Goal: Download file/media

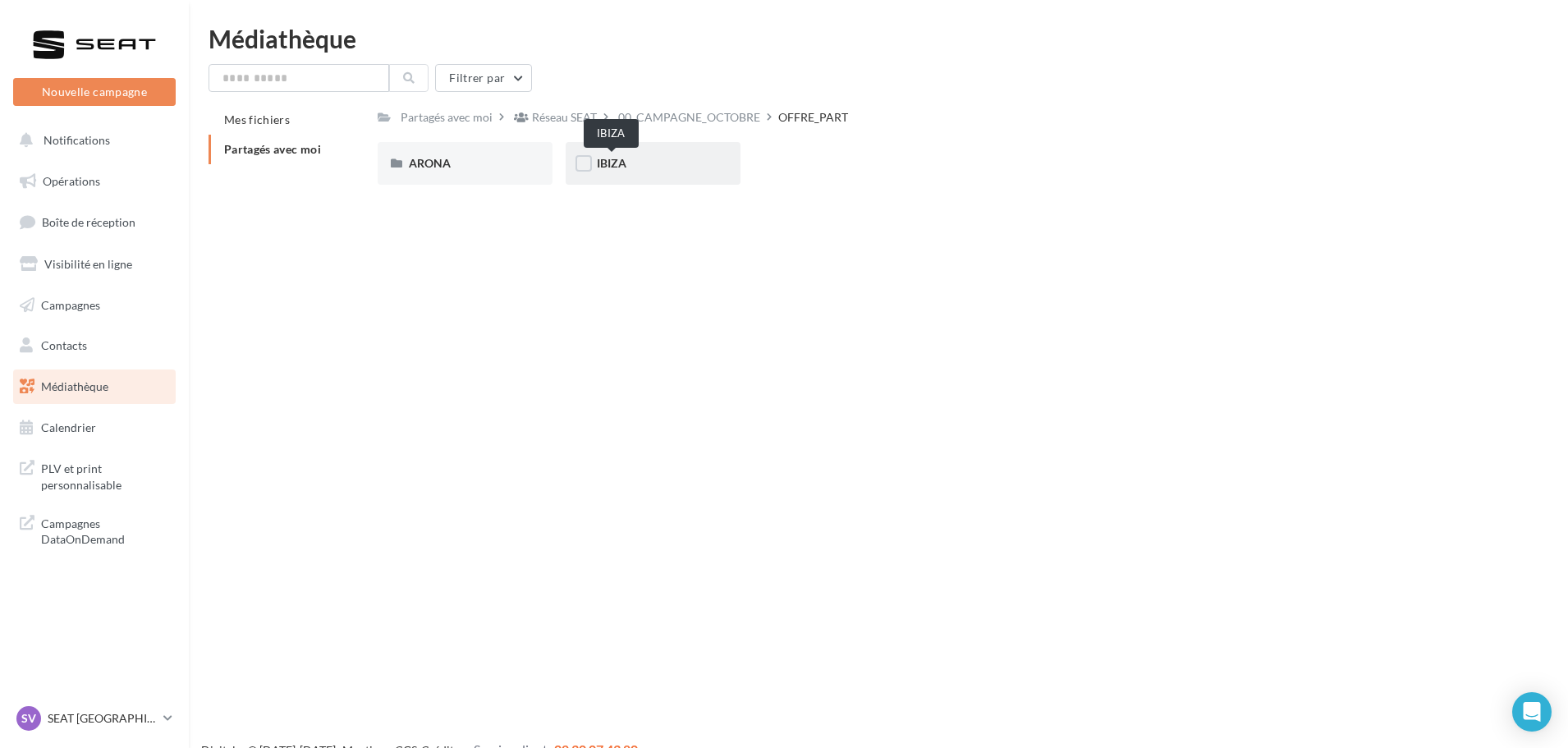
click at [617, 161] on span "IBIZA" at bounding box center [611, 163] width 30 height 14
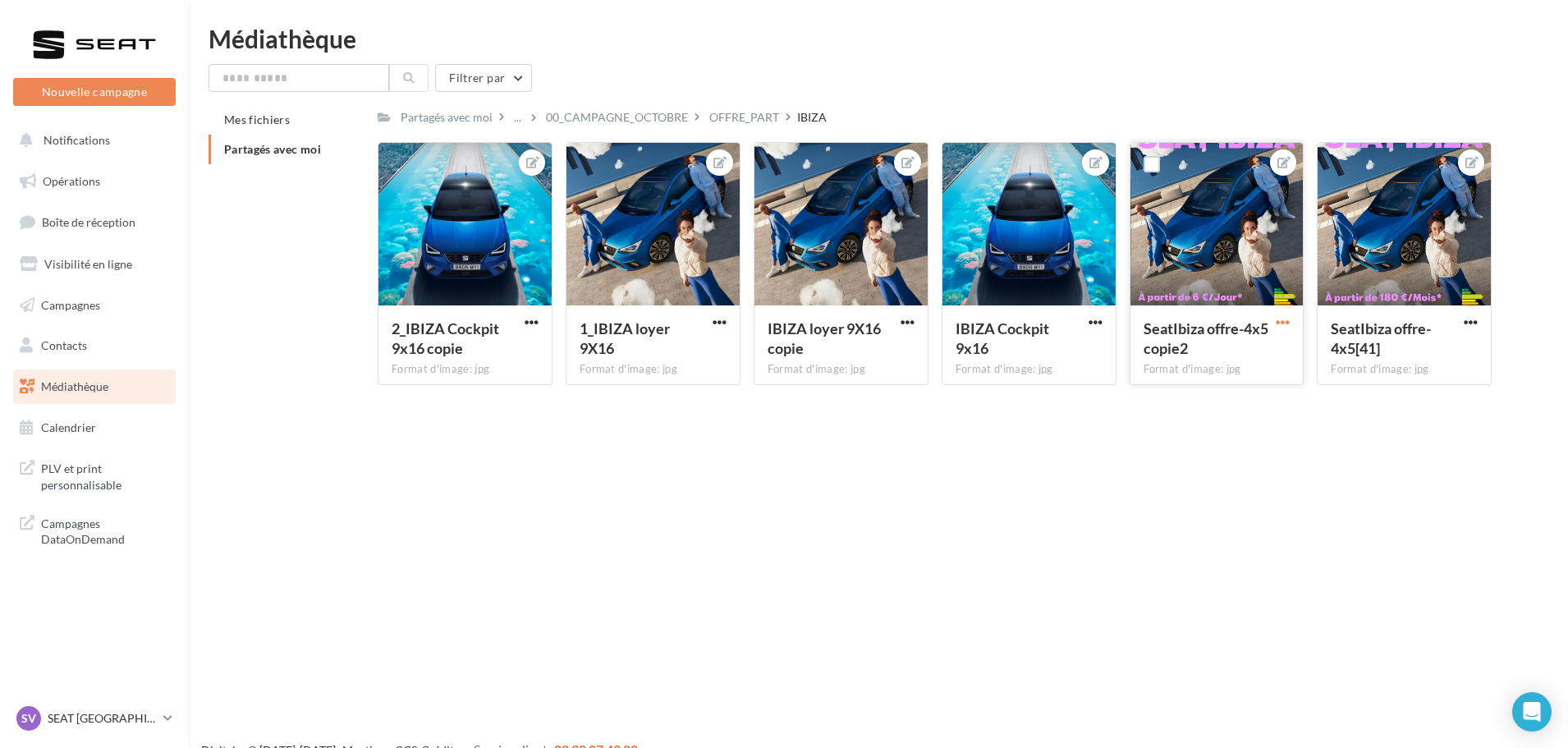
click at [1287, 322] on span "button" at bounding box center [1283, 322] width 14 height 14
click at [1213, 410] on button "Télécharger" at bounding box center [1206, 396] width 173 height 42
click at [319, 79] on input "text" at bounding box center [299, 78] width 181 height 28
type input "*"
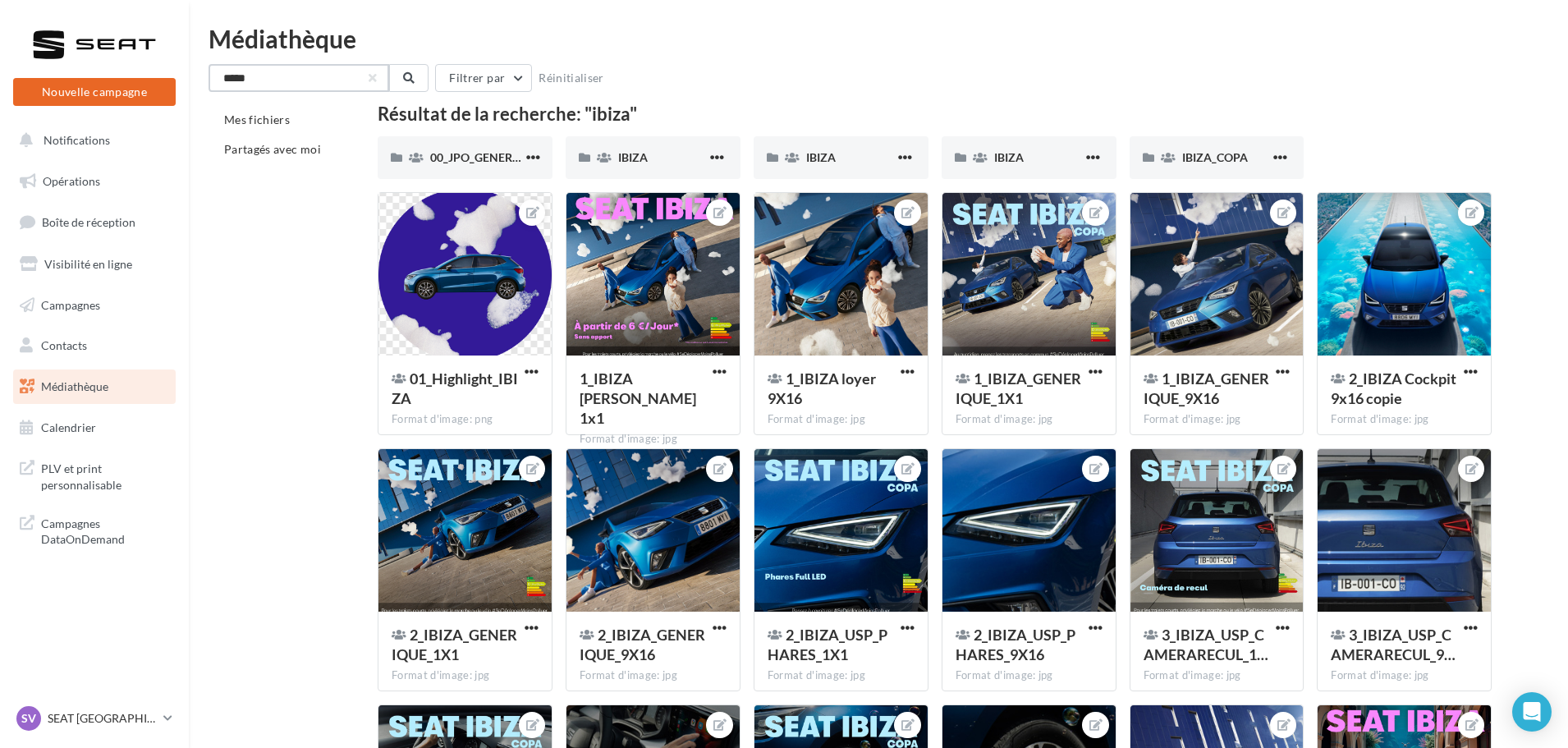
drag, startPoint x: 265, startPoint y: 85, endPoint x: 17, endPoint y: 90, distance: 248.1
type input "*****"
click at [412, 82] on icon at bounding box center [409, 78] width 12 height 12
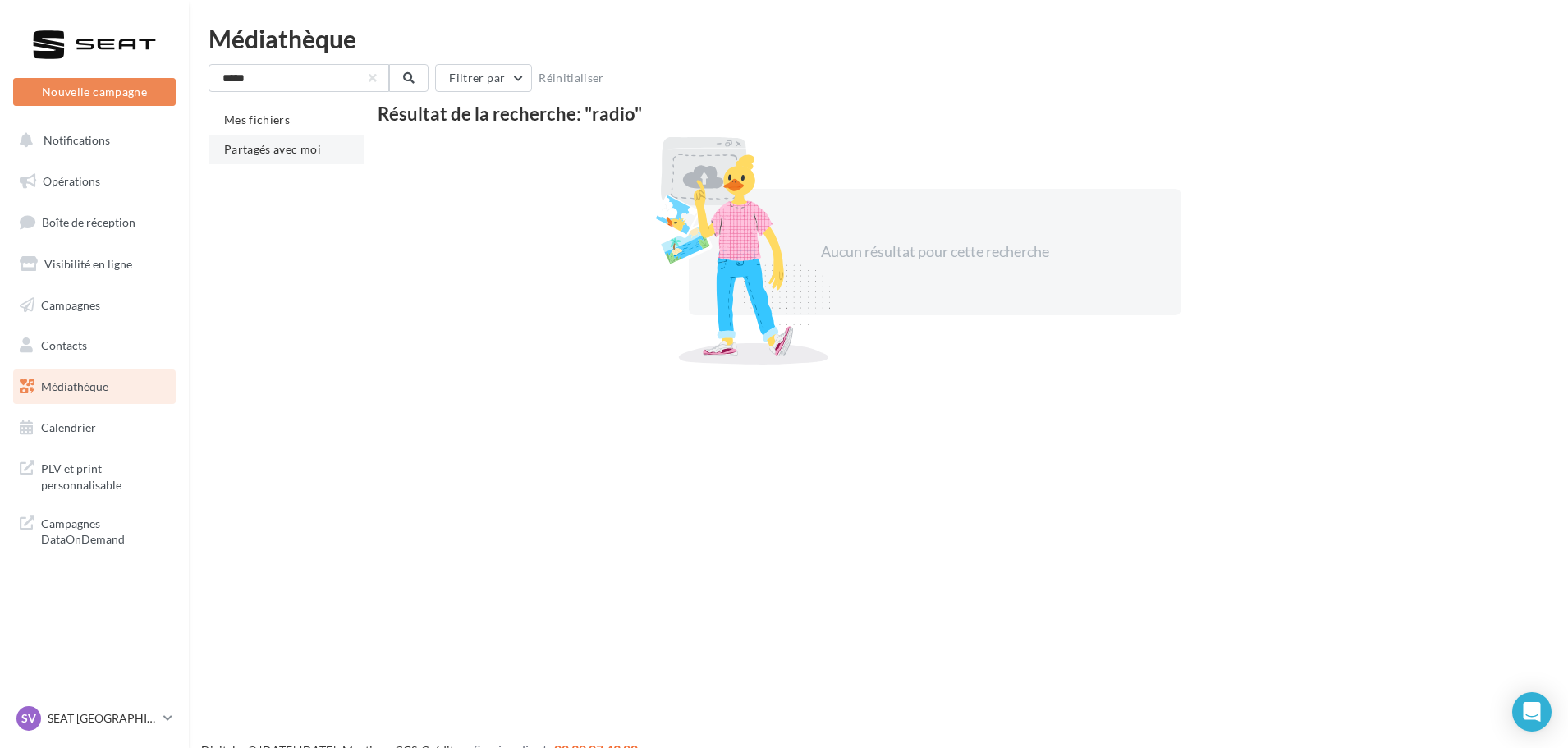
click at [265, 148] on span "Partagés avec moi" at bounding box center [272, 148] width 97 height 14
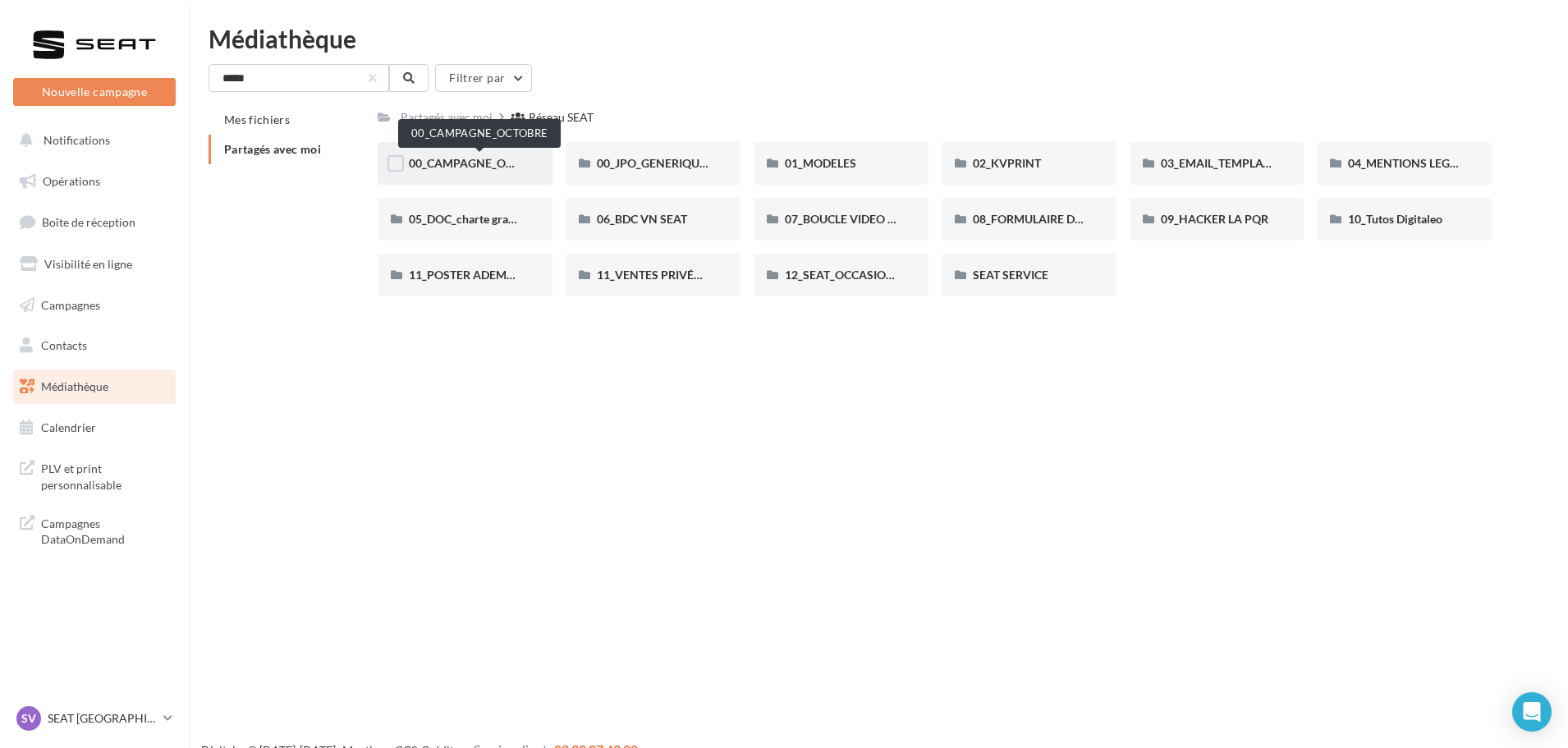
click at [455, 164] on span "00_CAMPAGNE_OCTOBRE" at bounding box center [479, 163] width 140 height 14
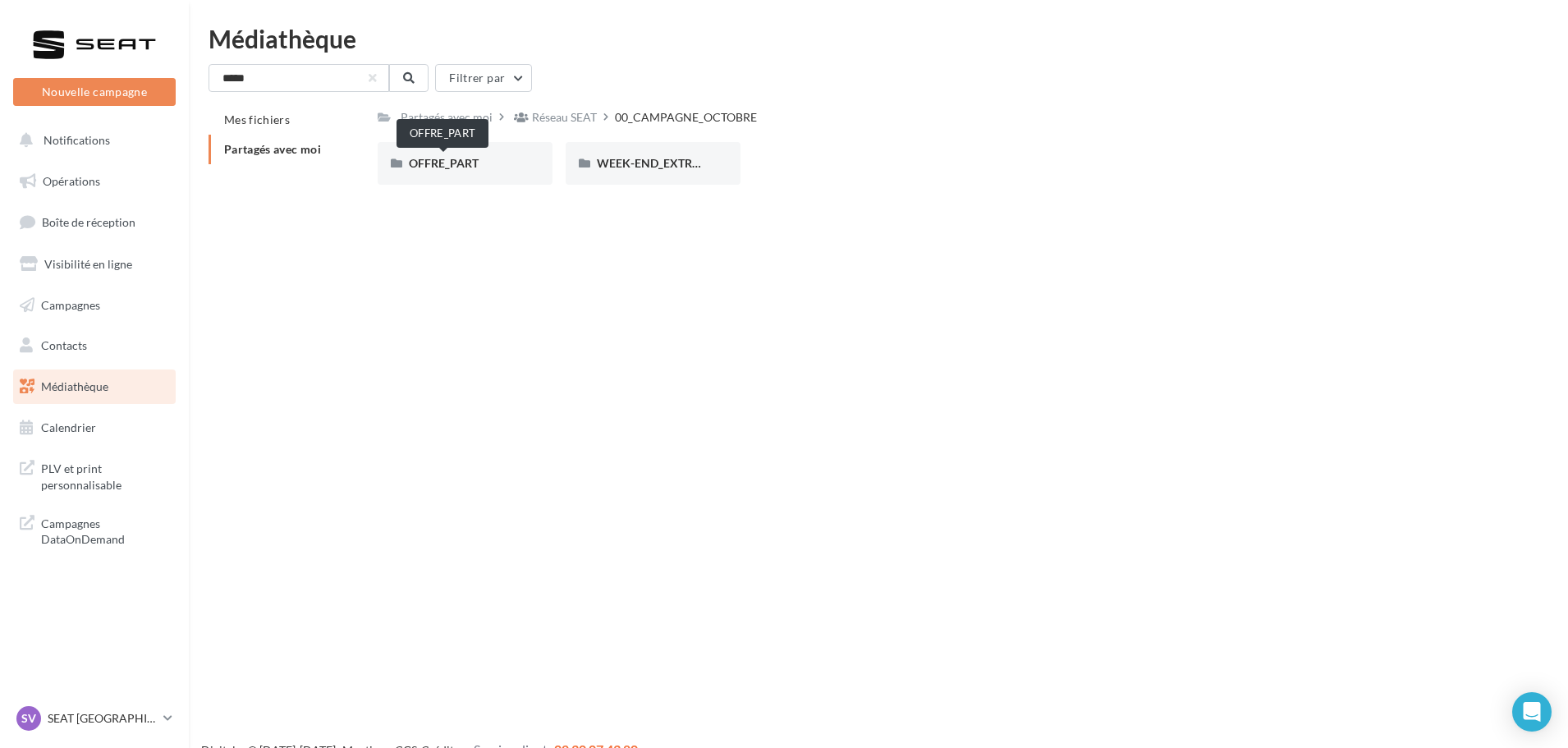
click at [455, 164] on span "OFFRE_PART" at bounding box center [444, 163] width 70 height 14
click at [663, 153] on div "WEEK-END_EXTRAORDINAIRE" at bounding box center [653, 163] width 175 height 42
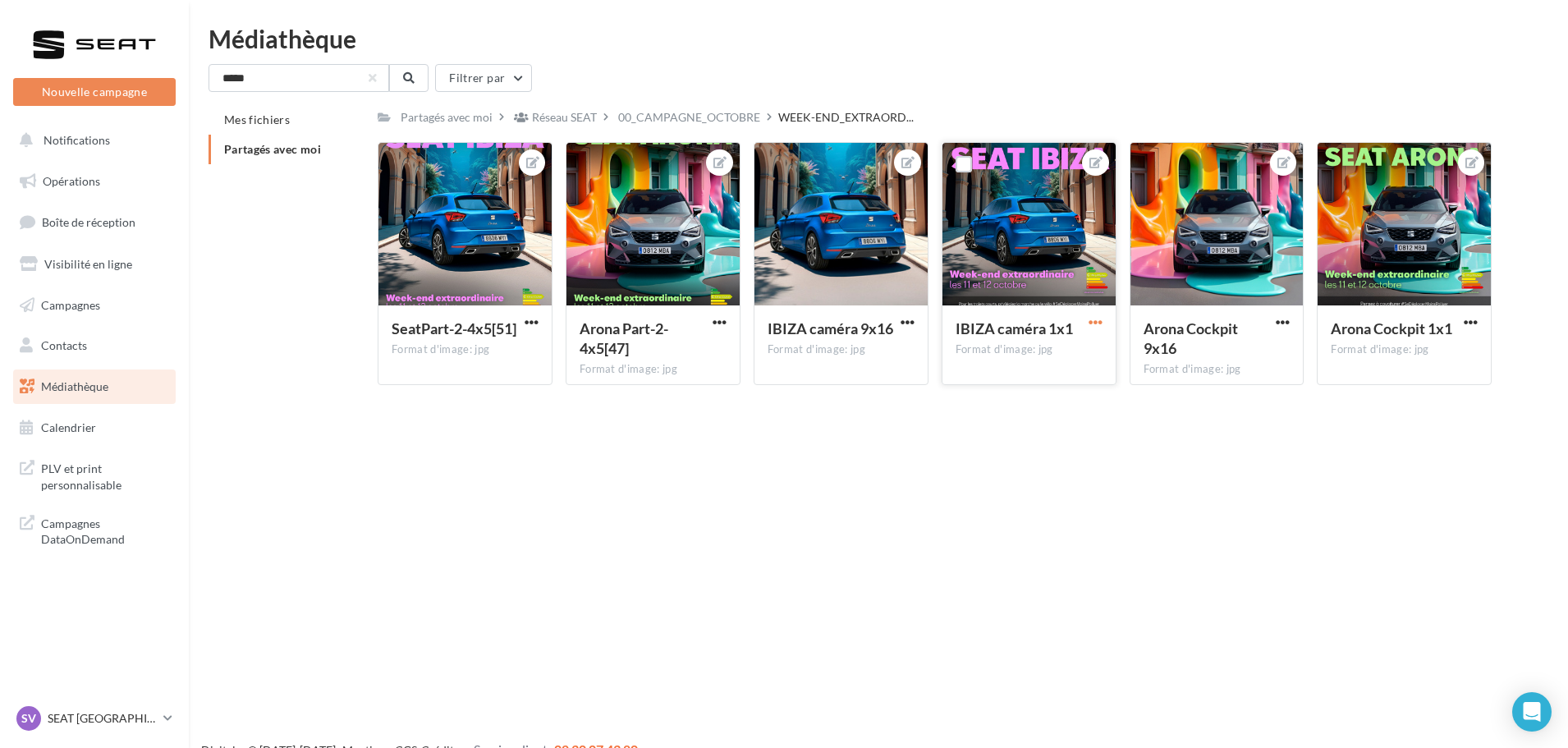
click at [1100, 320] on span "button" at bounding box center [1095, 322] width 14 height 14
click at [1019, 390] on button "Télécharger" at bounding box center [1019, 396] width 173 height 42
click at [261, 148] on span "Partagés avec moi" at bounding box center [272, 148] width 97 height 14
click at [312, 82] on input "*****" at bounding box center [299, 78] width 181 height 28
click at [407, 85] on button at bounding box center [409, 78] width 40 height 28
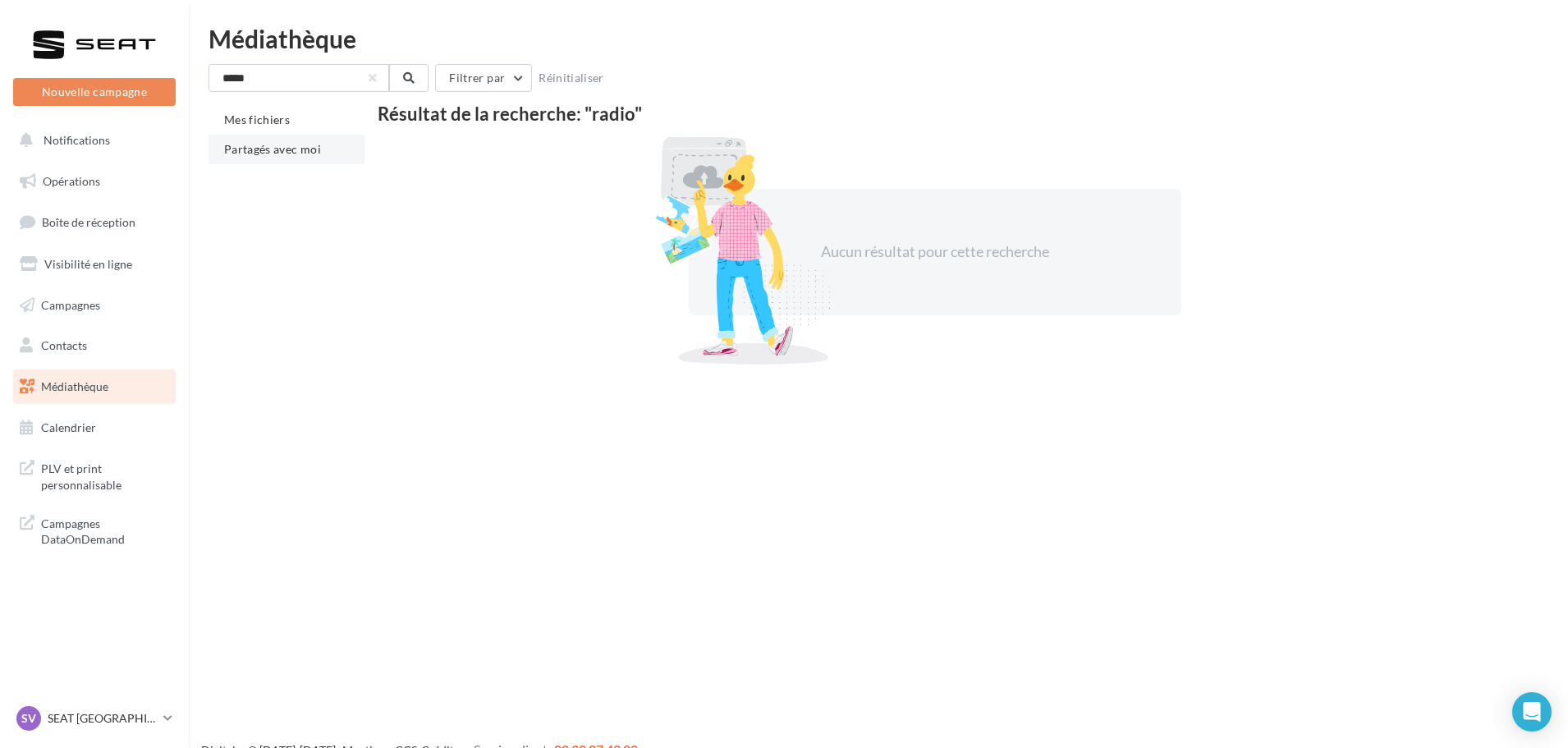
click at [280, 163] on li "Partagés avec moi" at bounding box center [286, 149] width 156 height 30
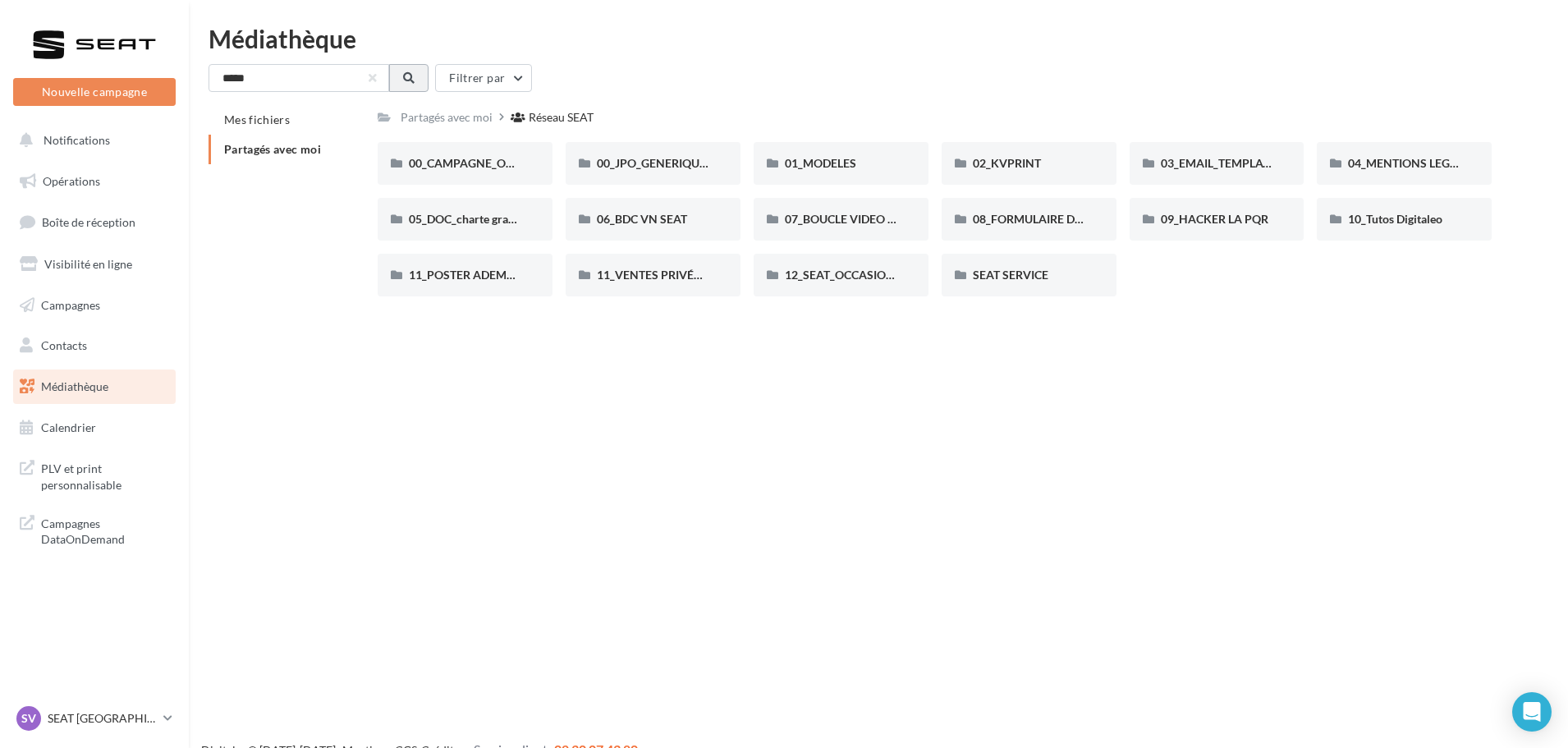
click at [401, 71] on button at bounding box center [409, 78] width 40 height 28
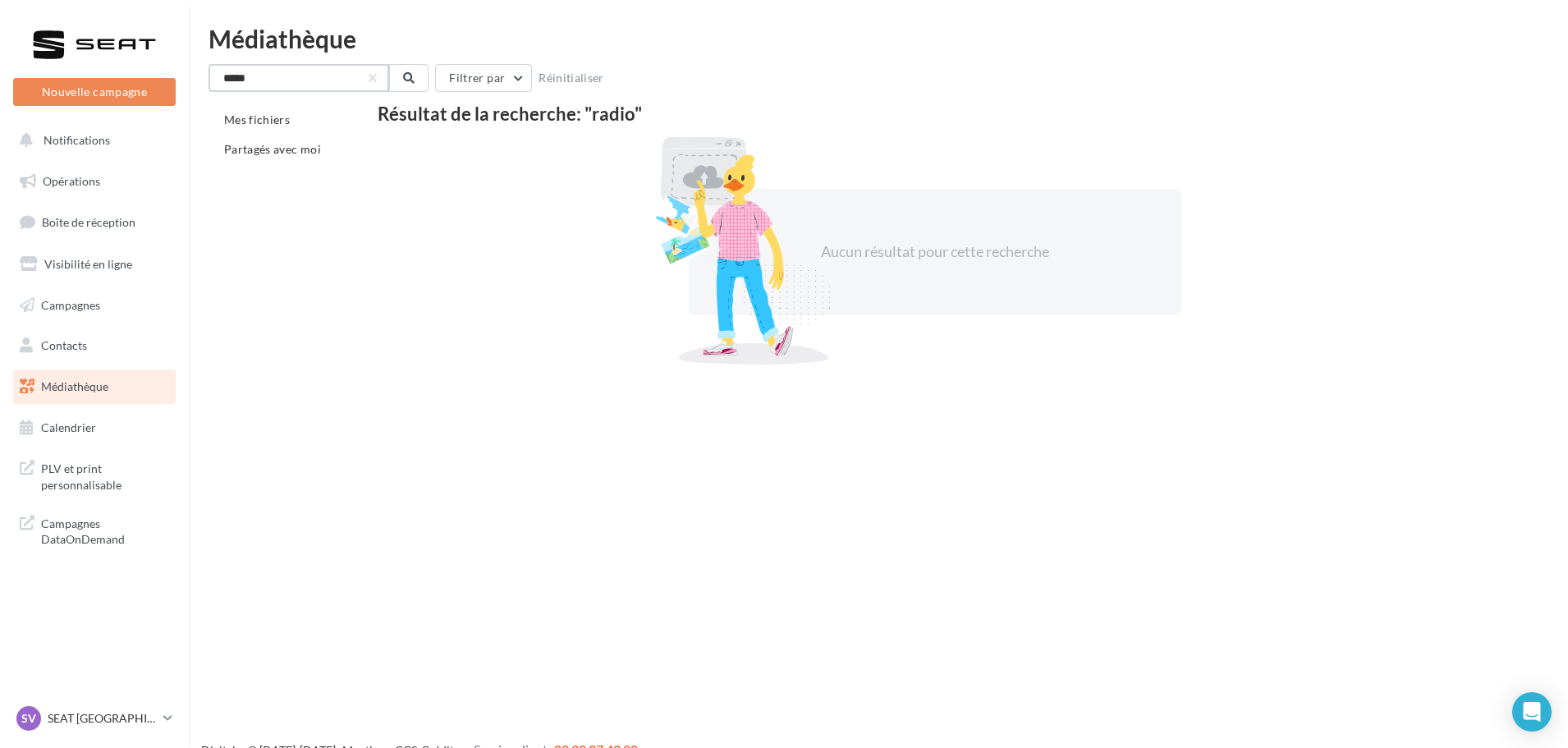
click at [385, 76] on input "*****" at bounding box center [299, 78] width 181 height 28
click at [398, 67] on button at bounding box center [409, 78] width 40 height 28
click at [303, 143] on span "Partagés avec moi" at bounding box center [272, 148] width 97 height 14
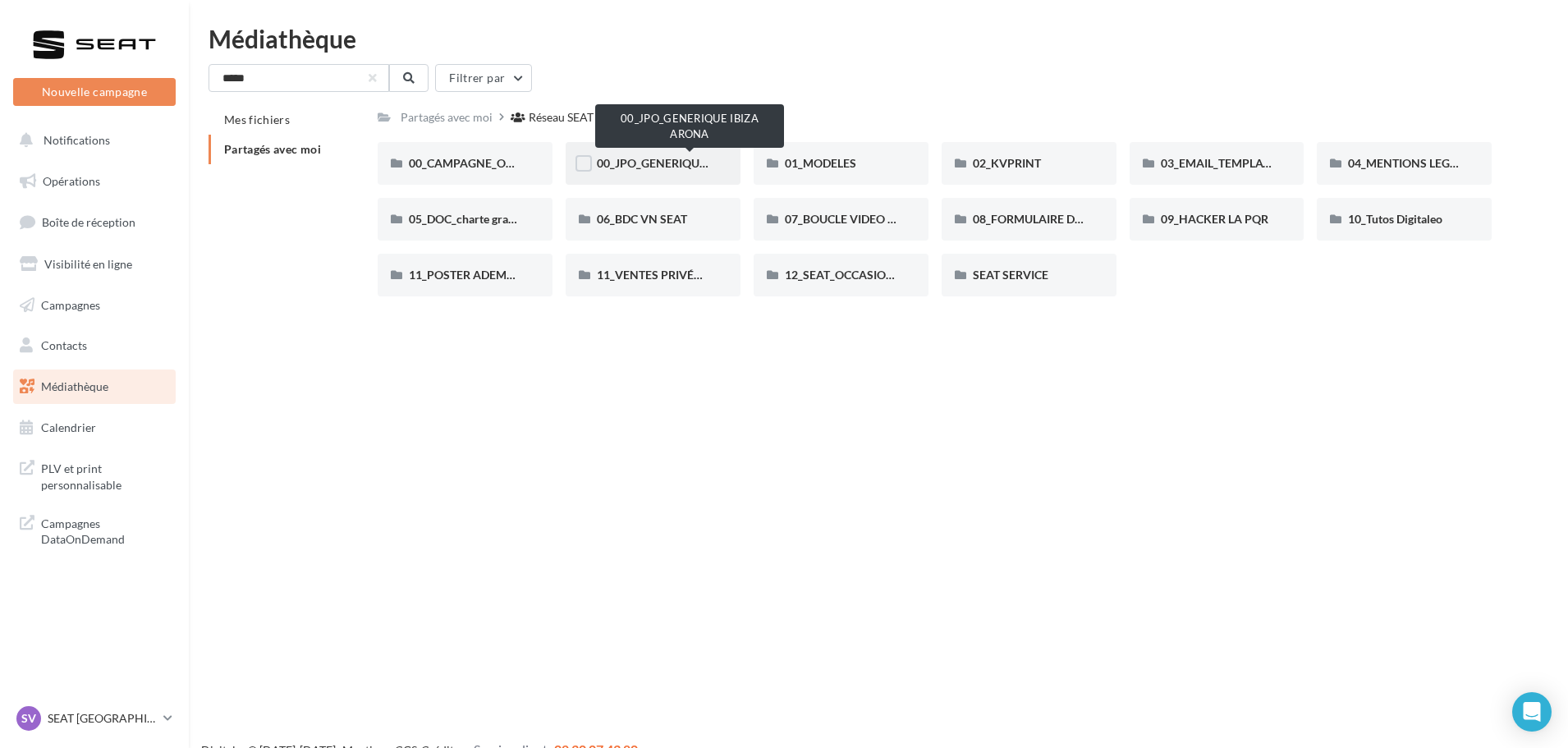
click at [667, 163] on span "00_JPO_GENERIQUE IBIZA ARONA" at bounding box center [689, 163] width 186 height 14
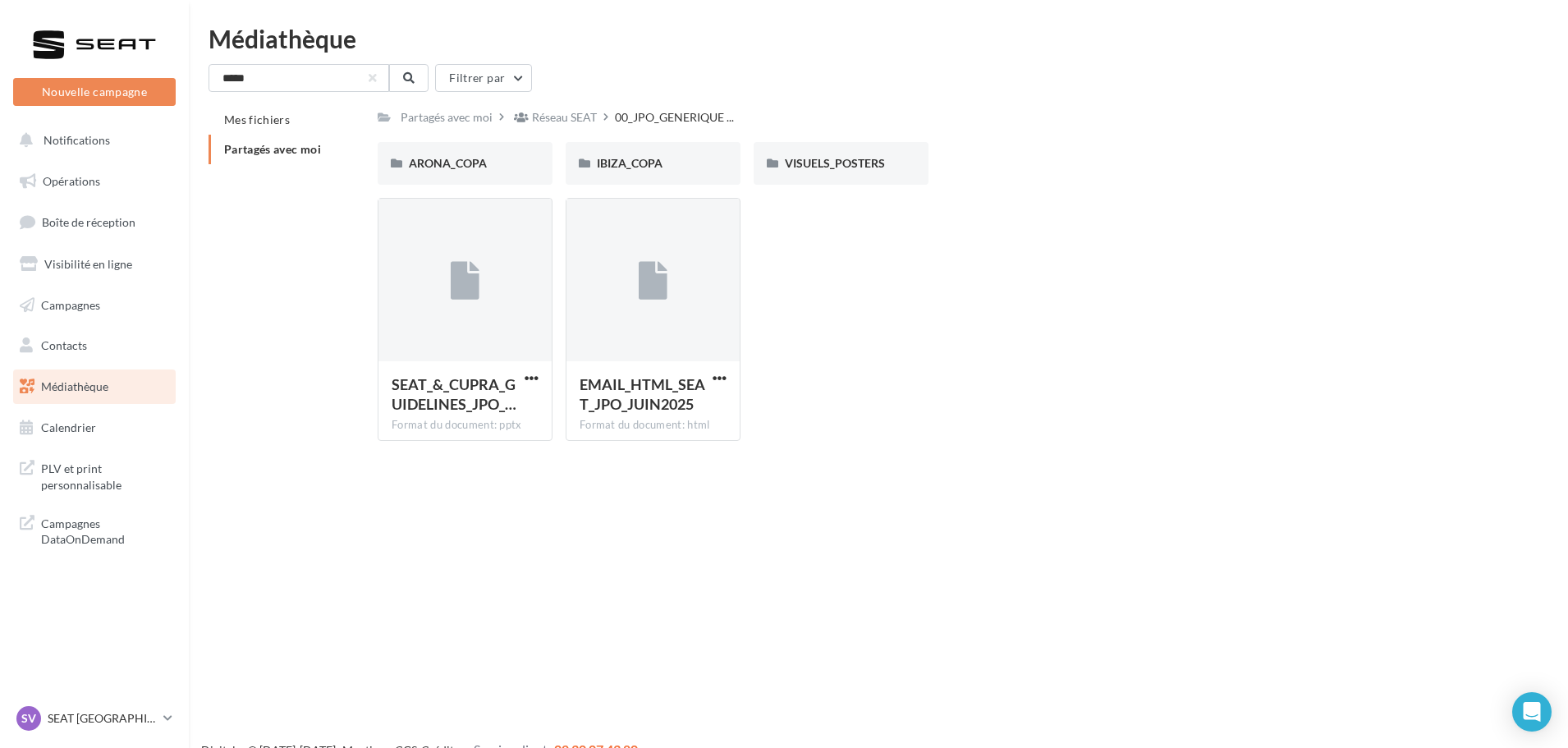
click at [667, 163] on div "IBIZA_COPA" at bounding box center [653, 163] width 113 height 17
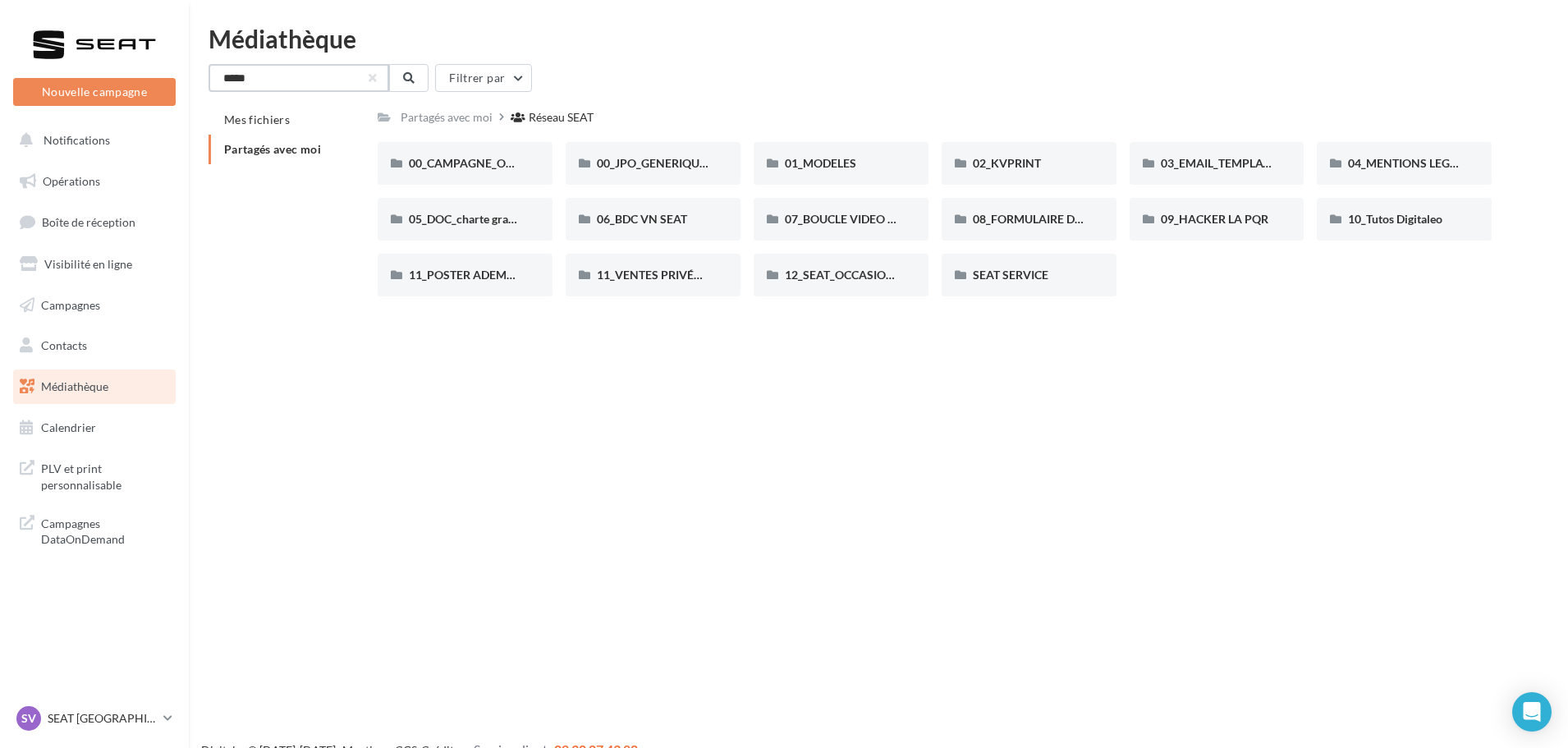
click at [322, 85] on input "*****" at bounding box center [299, 78] width 181 height 28
click at [399, 82] on button at bounding box center [409, 78] width 40 height 28
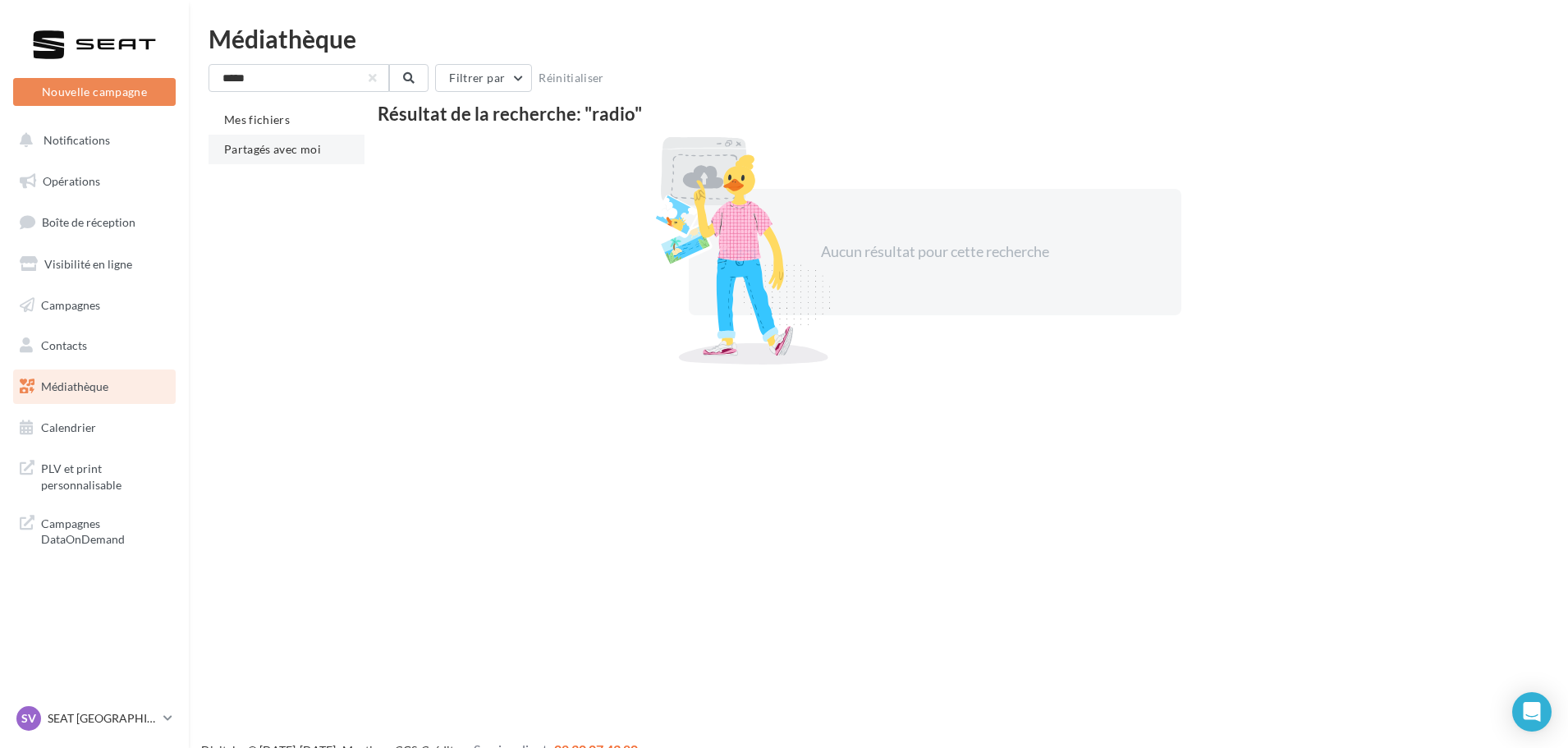
click at [273, 158] on li "Partagés avec moi" at bounding box center [286, 149] width 156 height 30
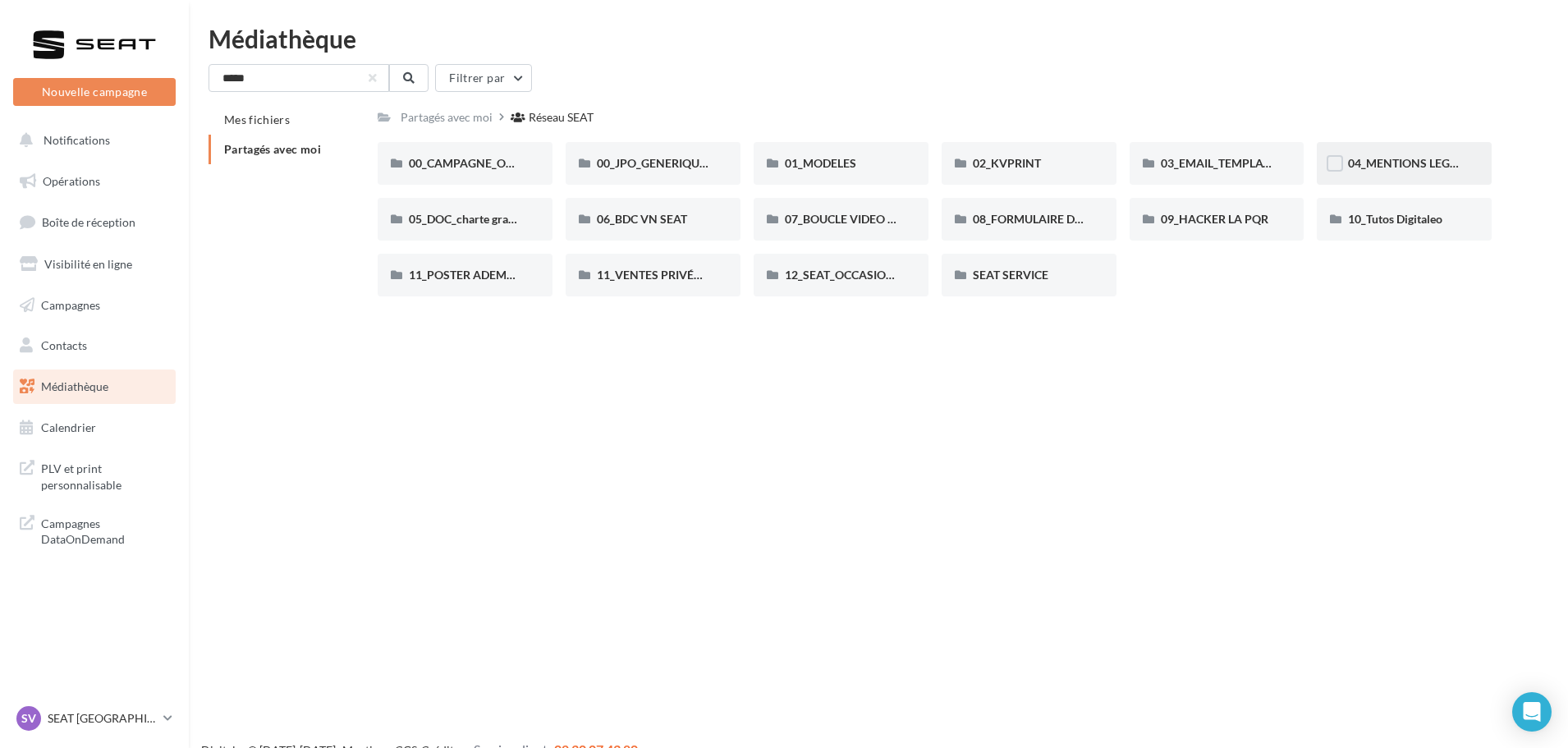
click at [1393, 163] on span "04_MENTIONS LEGALES OFFRES PRESSE" at bounding box center [1457, 163] width 217 height 14
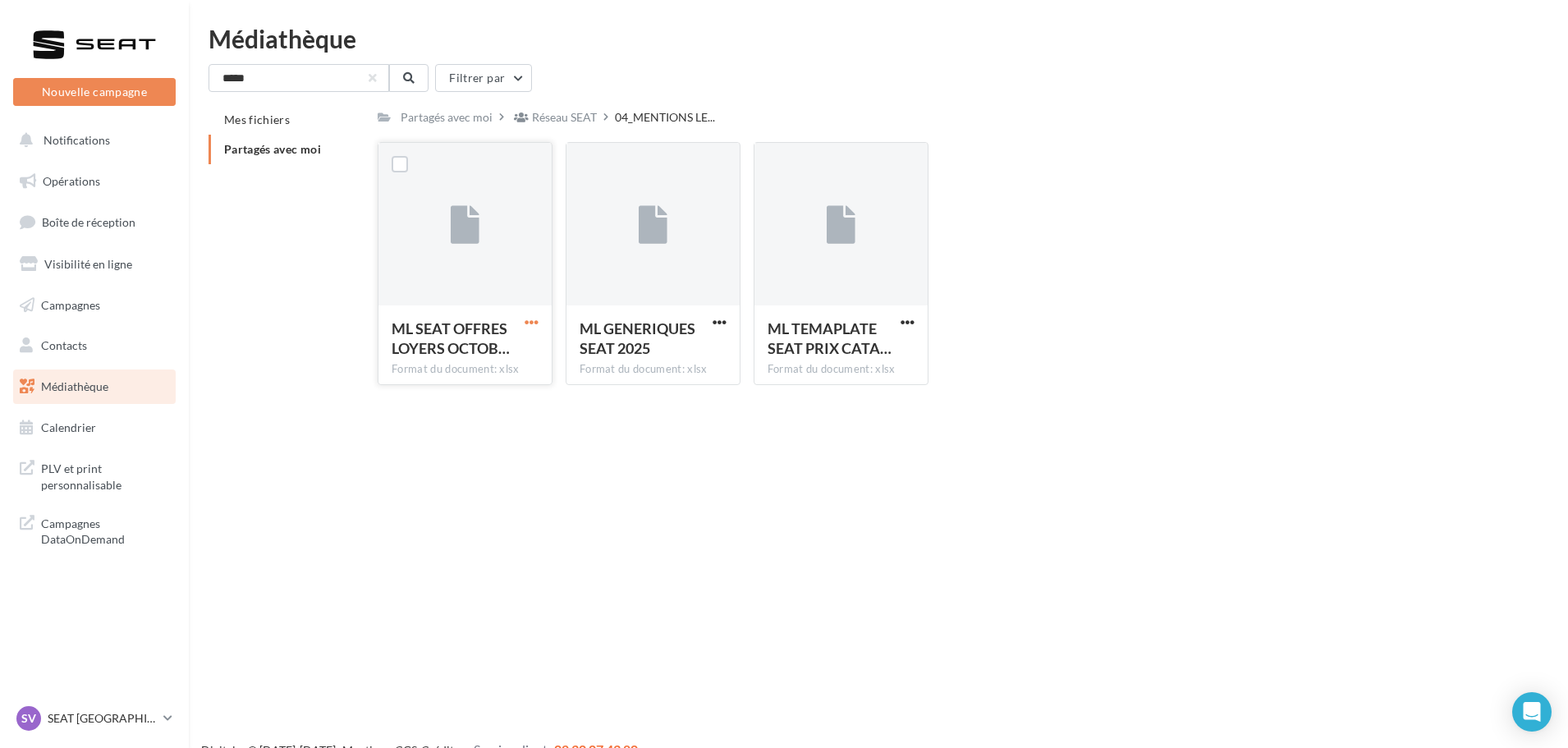
click at [528, 320] on span "button" at bounding box center [531, 322] width 14 height 14
click at [464, 352] on button "Télécharger" at bounding box center [460, 354] width 164 height 42
click at [83, 712] on p "SEAT [GEOGRAPHIC_DATA]" at bounding box center [102, 718] width 110 height 17
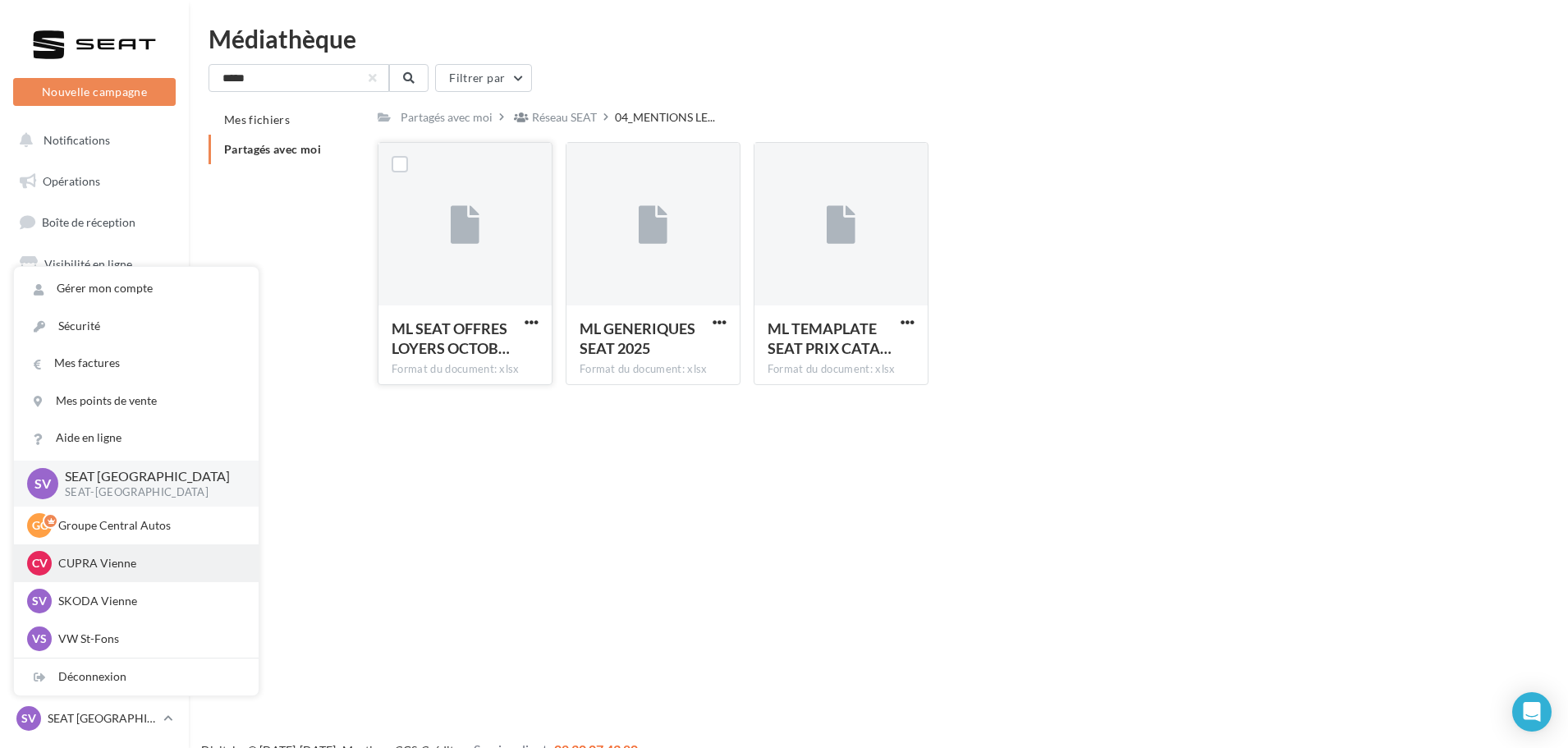
click at [106, 574] on div "CV CUPRA Vienne cupra_vienne" at bounding box center [136, 563] width 218 height 25
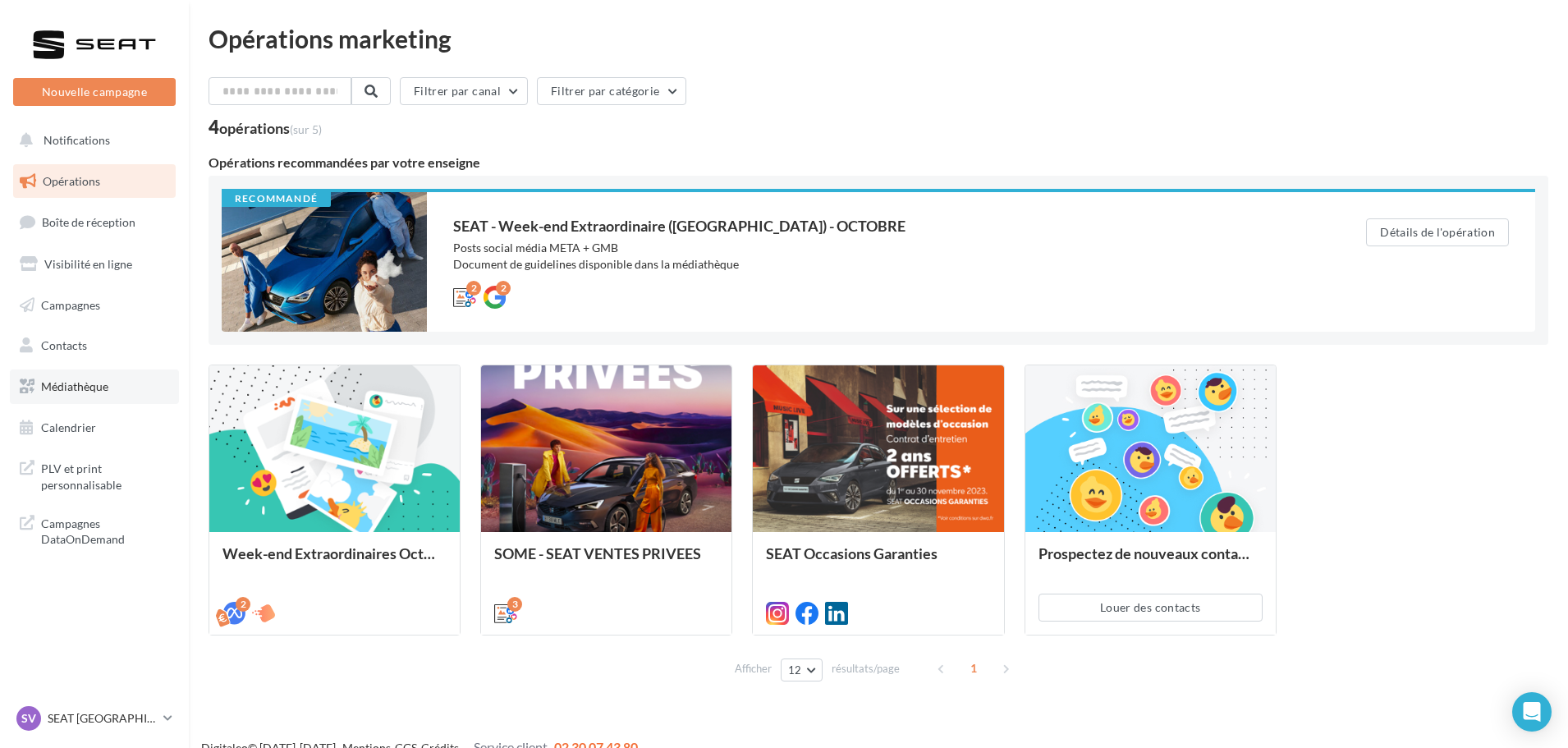
click at [90, 395] on link "Médiathèque" at bounding box center [95, 386] width 169 height 35
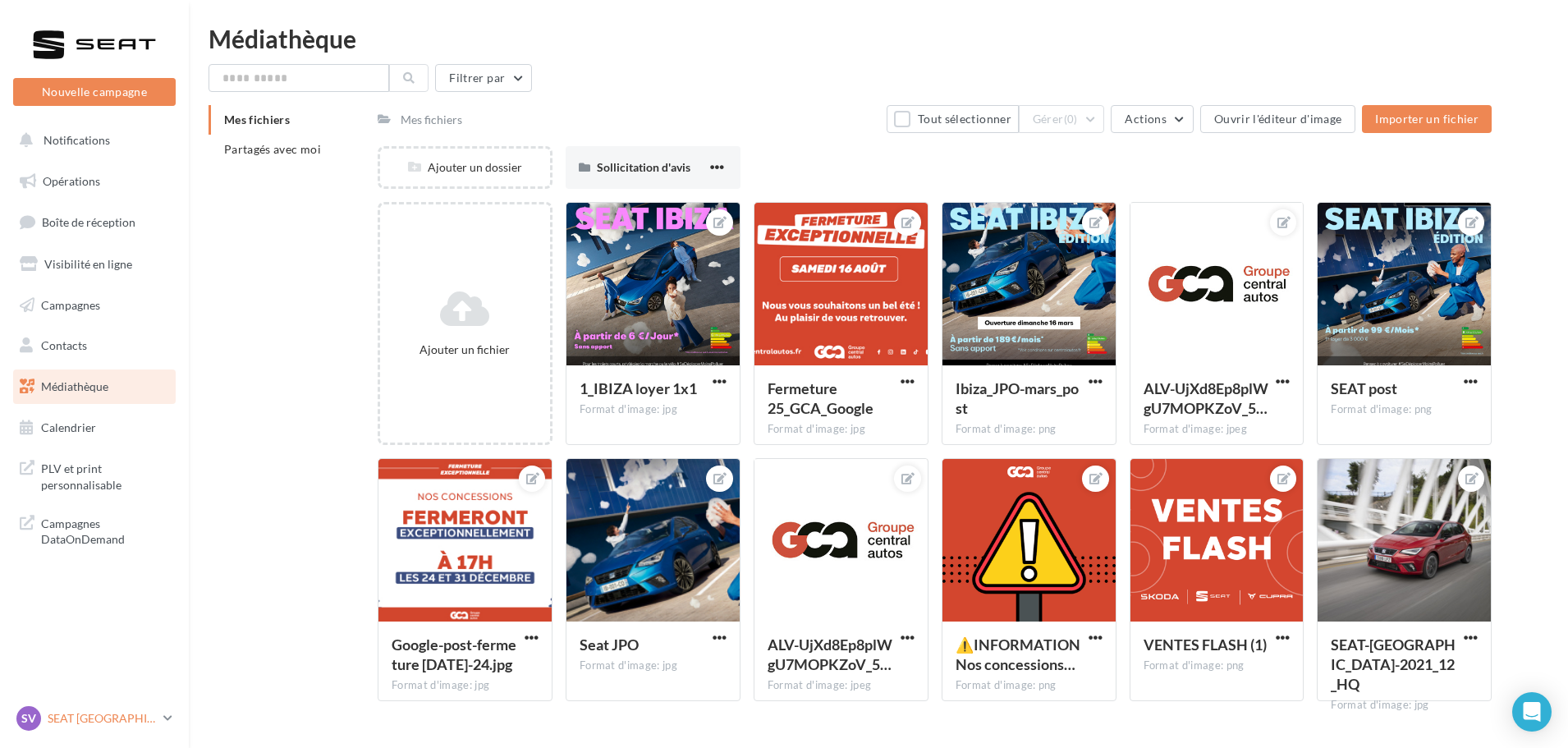
click at [136, 724] on p "SEAT [GEOGRAPHIC_DATA]" at bounding box center [102, 718] width 110 height 17
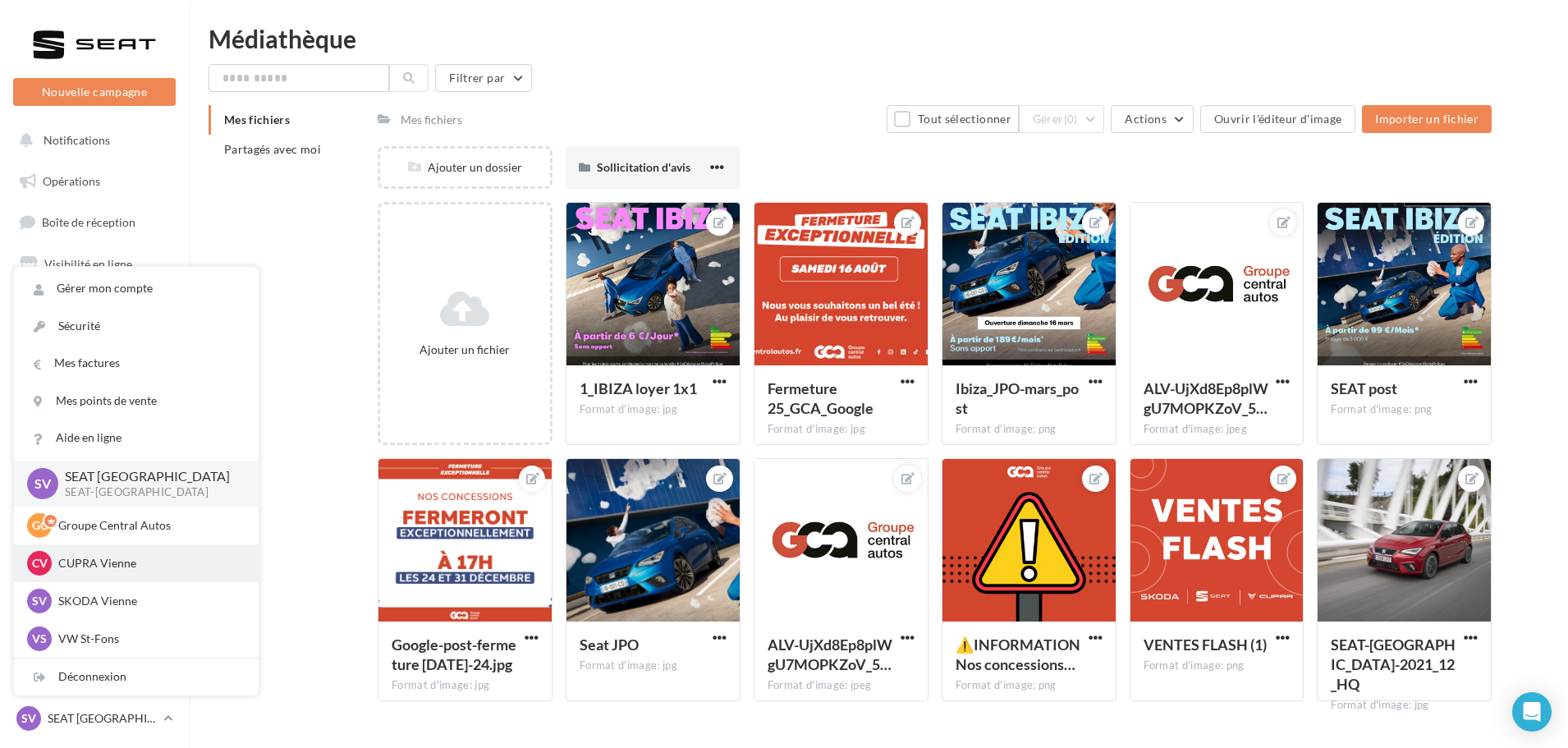
click at [130, 563] on p "CUPRA Vienne" at bounding box center [149, 563] width 181 height 17
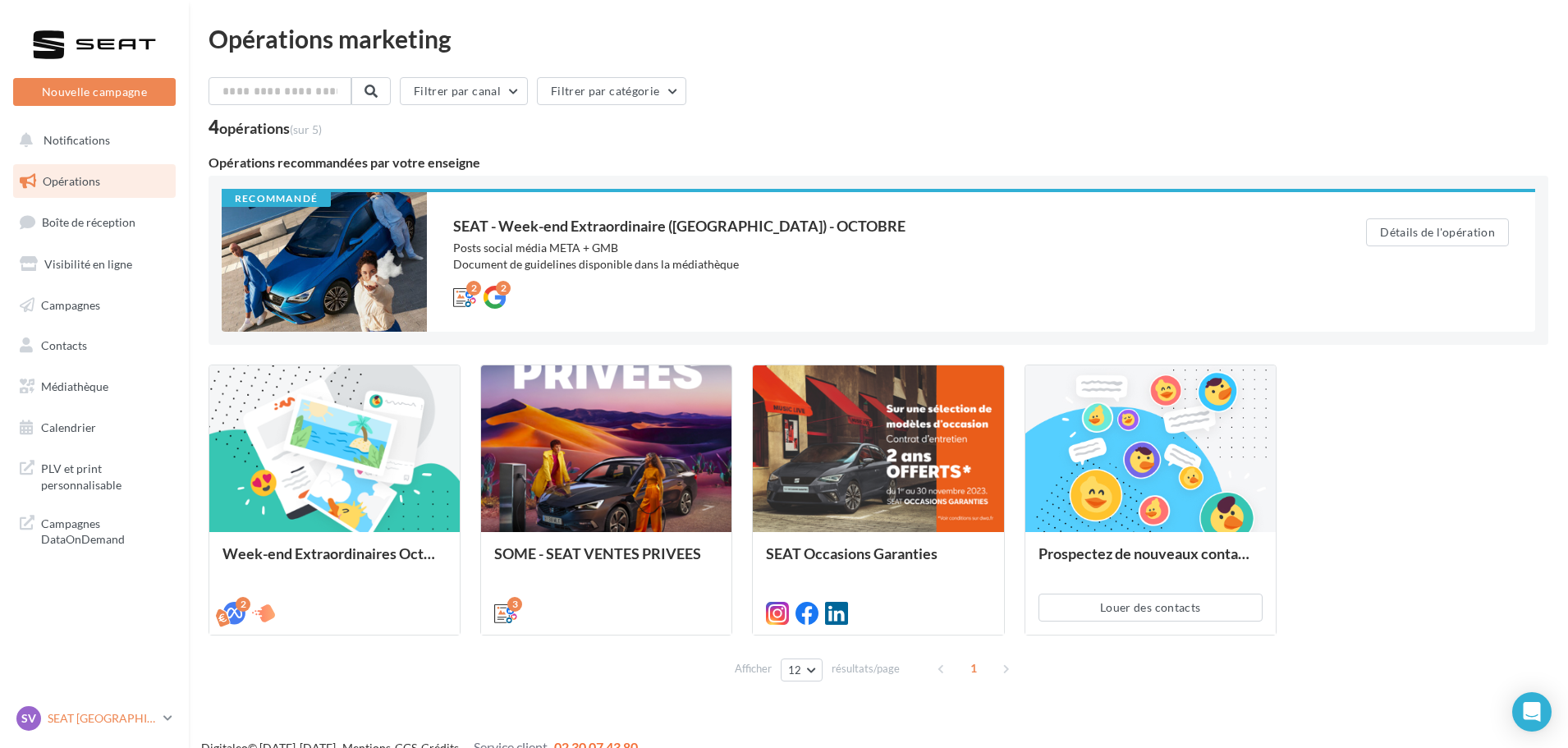
click at [142, 731] on link "SV SEAT [GEOGRAPHIC_DATA] SEAT-[GEOGRAPHIC_DATA]" at bounding box center [95, 718] width 163 height 32
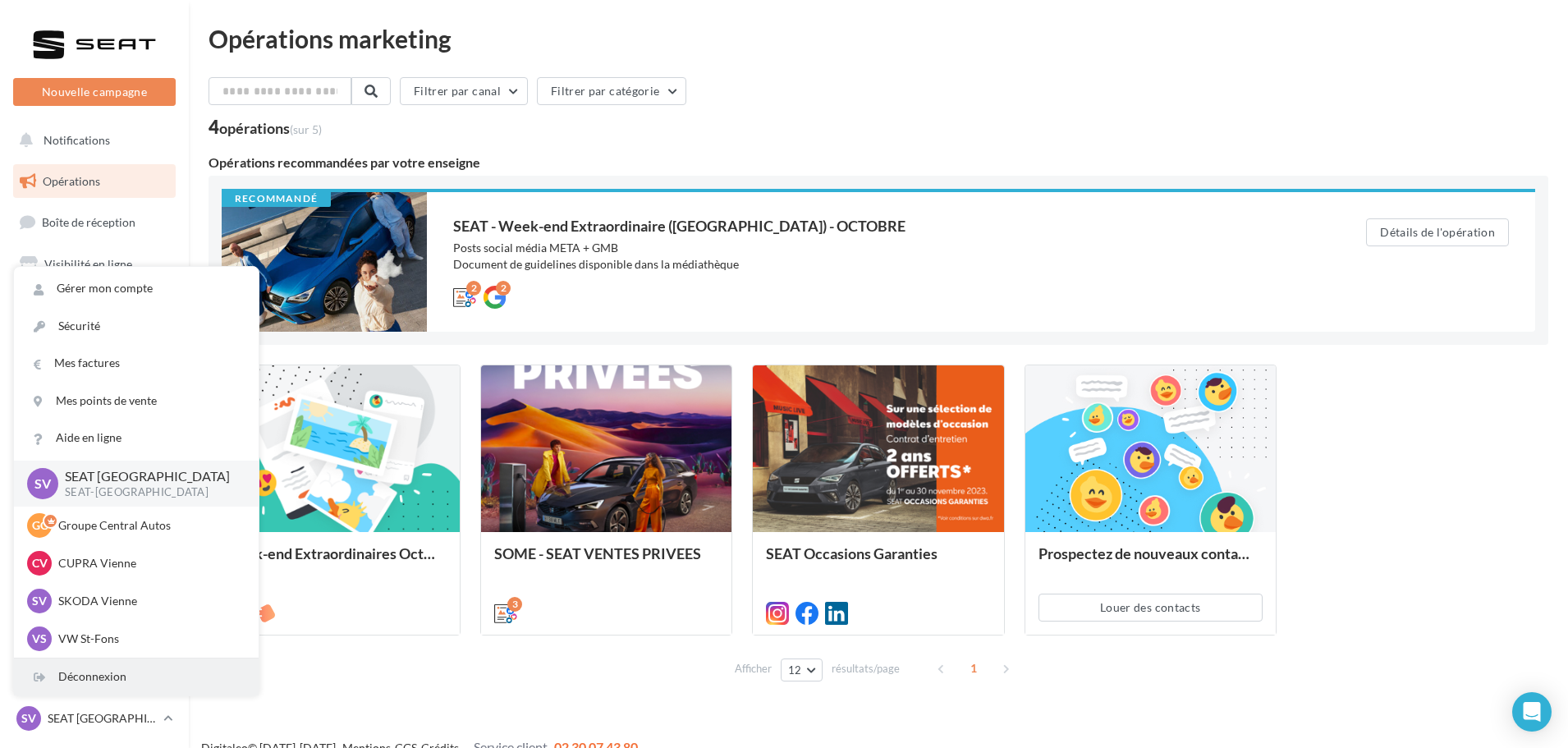
click at [100, 673] on div "Déconnexion" at bounding box center [136, 677] width 245 height 37
